Goal: Information Seeking & Learning: Learn about a topic

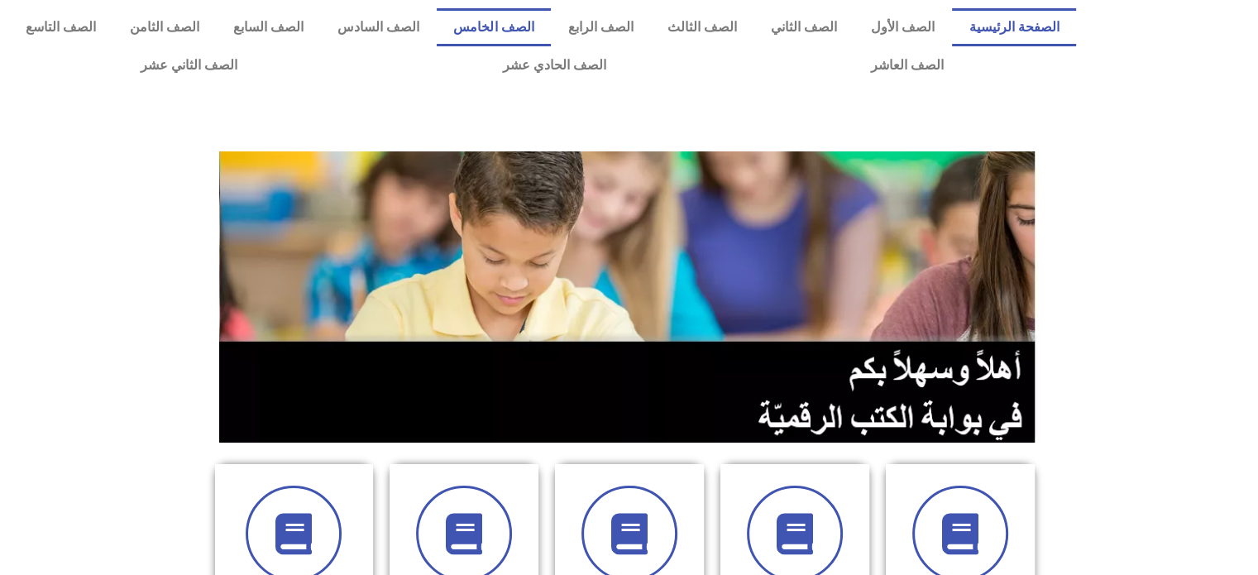
click at [543, 21] on link "الصف الخامس" at bounding box center [494, 27] width 114 height 38
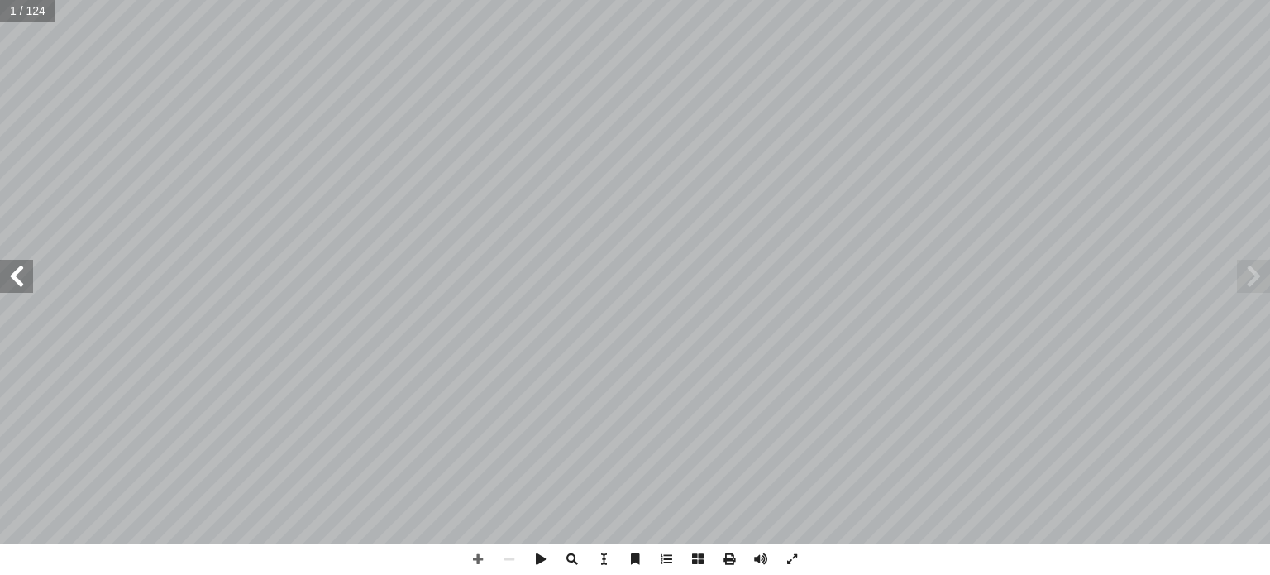
click at [13, 281] on span at bounding box center [16, 276] width 33 height 33
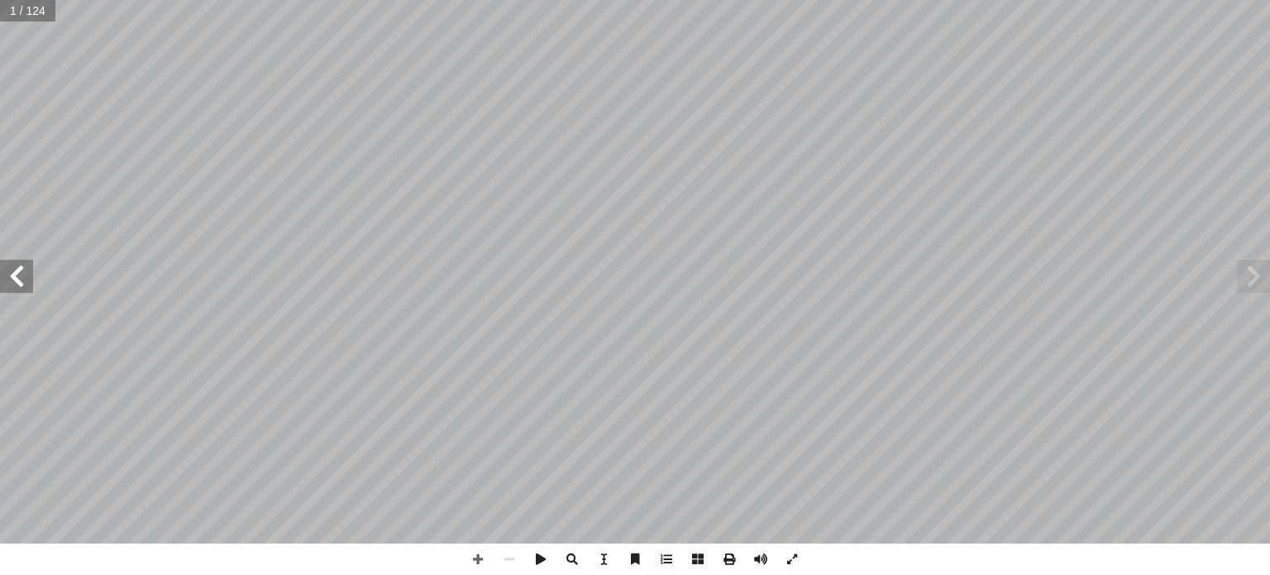
click at [13, 281] on span at bounding box center [16, 276] width 33 height 33
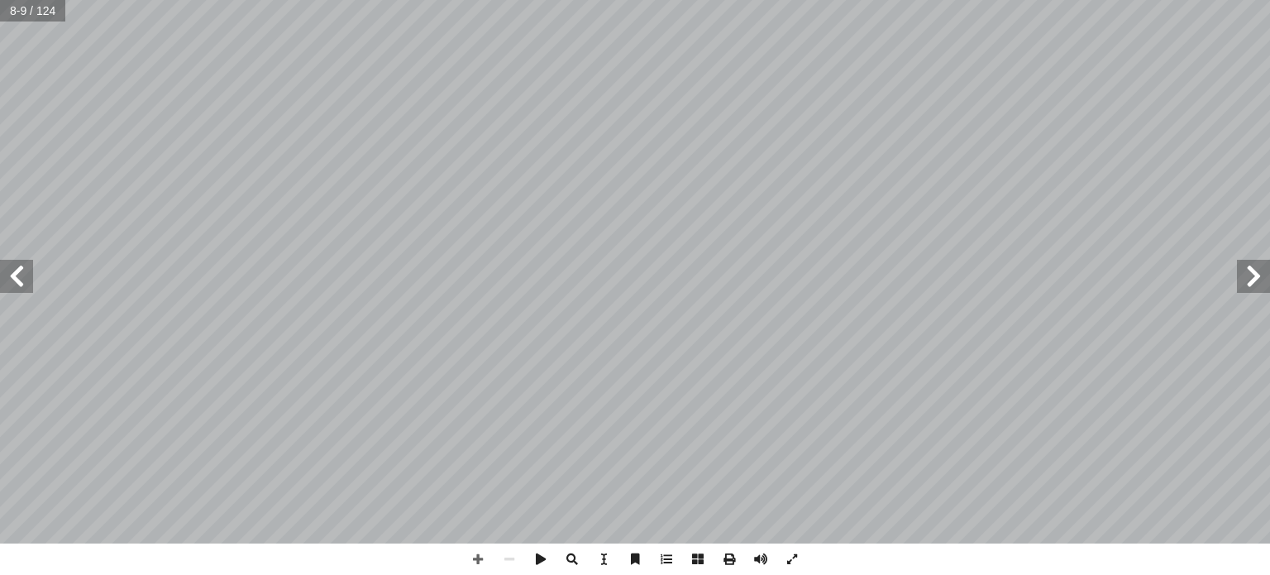
click at [0, 275] on span at bounding box center [16, 276] width 33 height 33
click at [19, 281] on span at bounding box center [16, 276] width 33 height 33
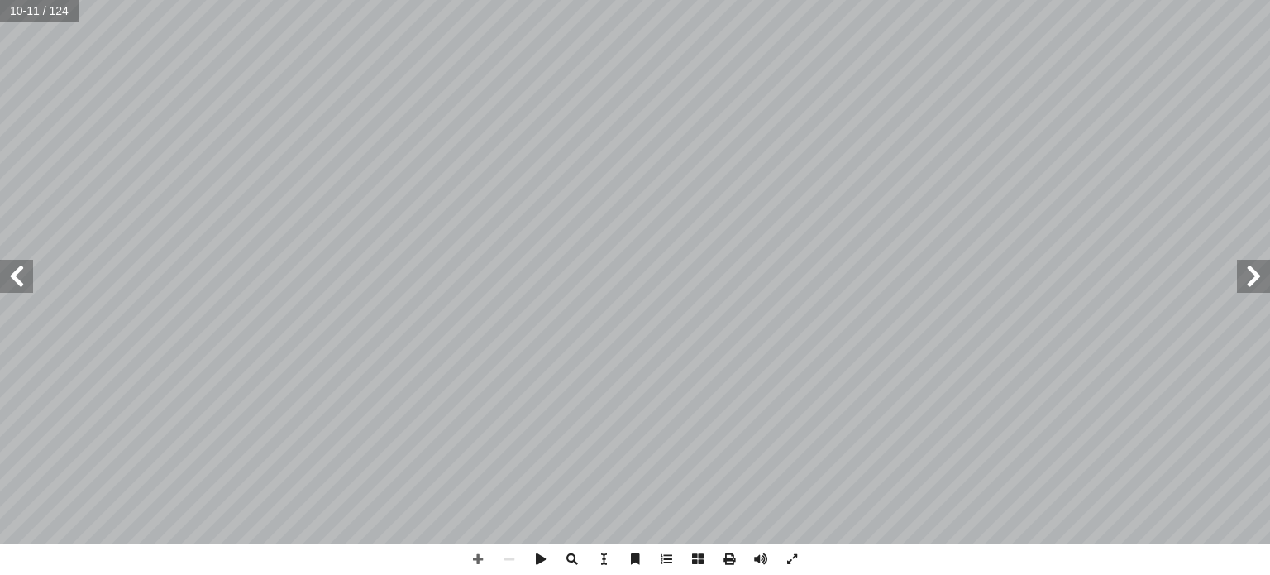
click at [19, 281] on span at bounding box center [16, 276] width 33 height 33
click at [1254, 269] on span at bounding box center [1253, 276] width 33 height 33
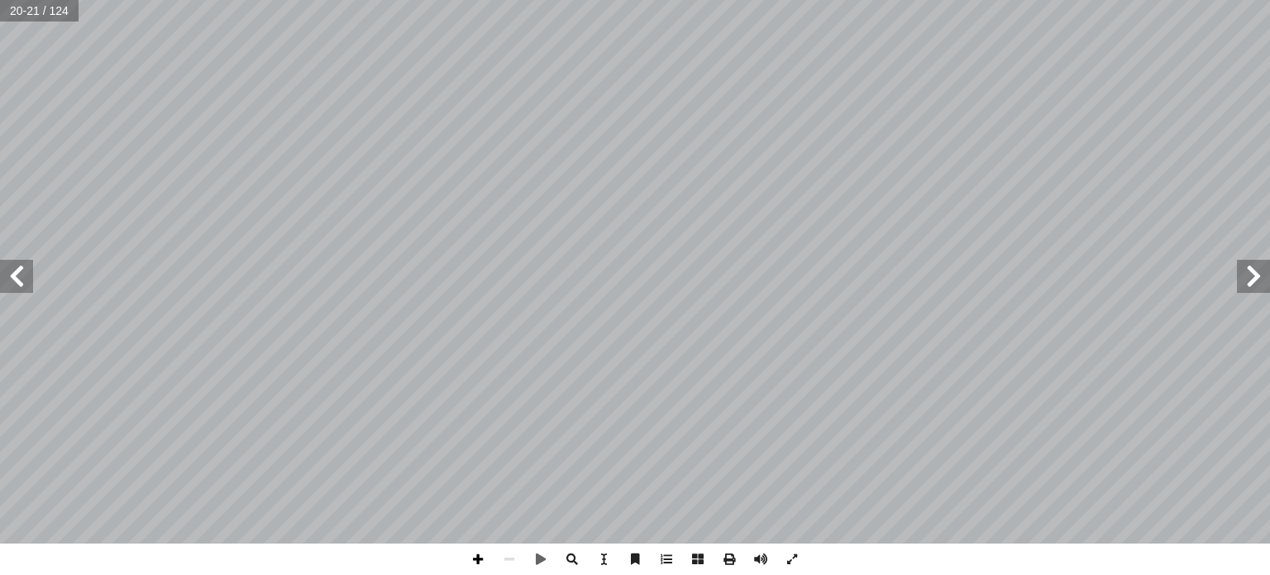
click at [474, 553] on span at bounding box center [477, 558] width 31 height 31
click at [784, 543] on div "١٦ ١٦ : ُ م ّ تعل أ ا ُ كبــر أ كثــر: هــو ا أ وا أ ــن ا ْ ) لعددي أ (ع.م.ا ُ…" at bounding box center [635, 287] width 1270 height 575
